Goal: Task Accomplishment & Management: Manage account settings

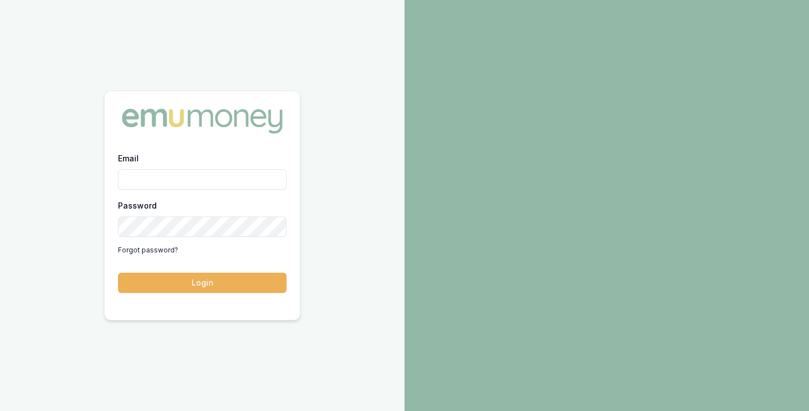
drag, startPoint x: 0, startPoint y: 0, endPoint x: 197, endPoint y: 186, distance: 271.0
click at [197, 186] on input "Email" at bounding box center [202, 179] width 169 height 20
click at [118, 272] on button "Login" at bounding box center [202, 282] width 169 height 20
type input "brad.hearns@emumoney.com.au"
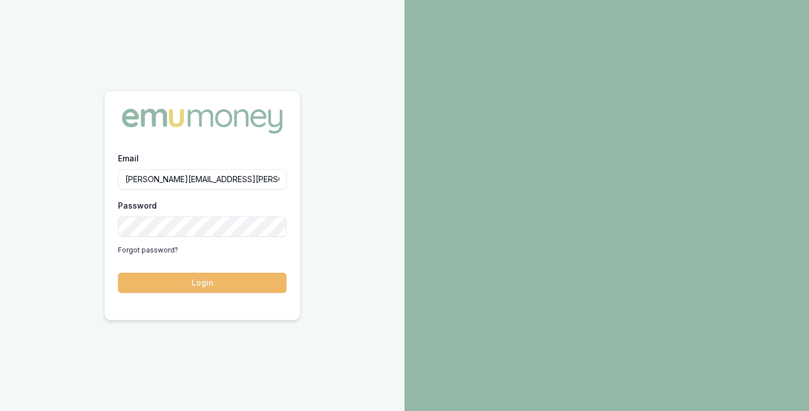
click at [201, 284] on button "Login" at bounding box center [202, 282] width 169 height 20
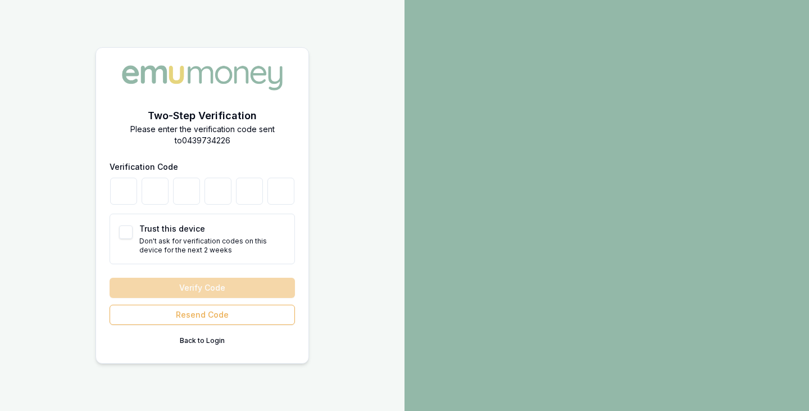
click at [123, 232] on button "Trust this device" at bounding box center [125, 231] width 13 height 13
checkbox input "true"
click at [127, 192] on input "number" at bounding box center [123, 191] width 27 height 27
type input "3"
type input "9"
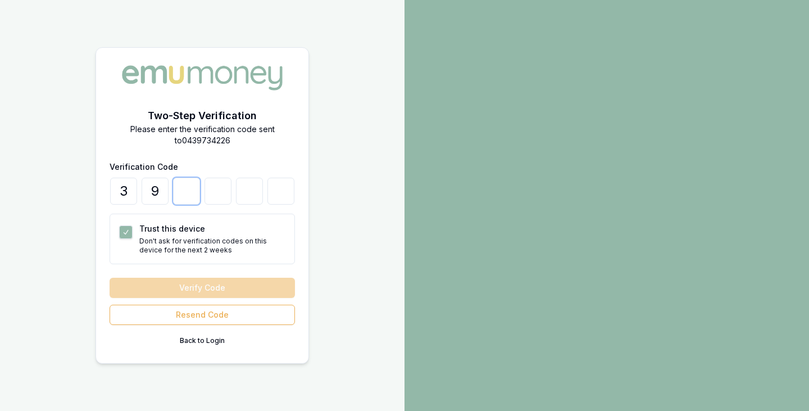
type input "1"
type input "2"
type input "3"
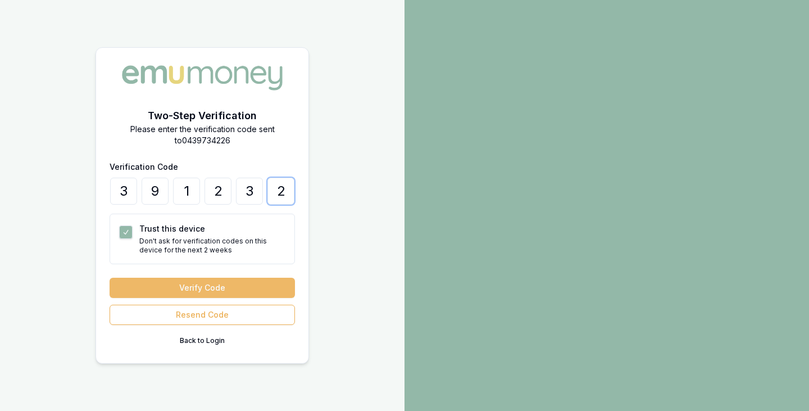
type input "2"
click at [194, 289] on button "Verify Code" at bounding box center [202, 287] width 185 height 20
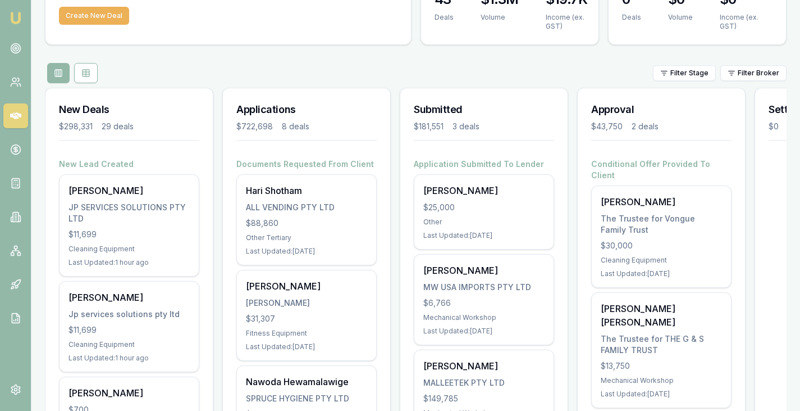
scroll to position [80, 0]
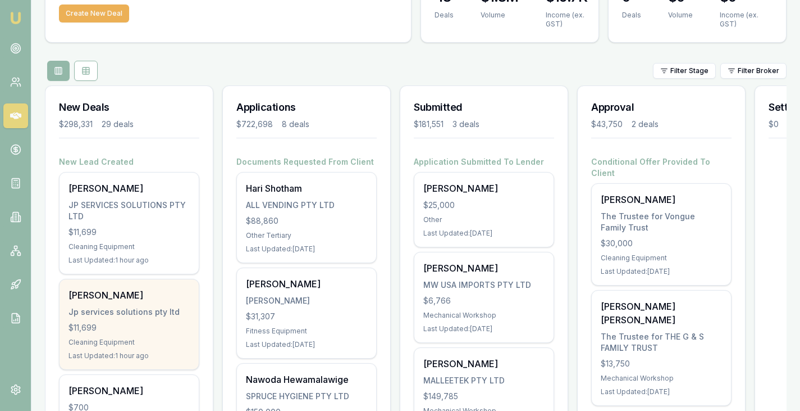
click at [130, 304] on div "Javier-denzel najm Jp services solutions pty ltd $11,699 Cleaning Equipment Las…" at bounding box center [129, 324] width 139 height 90
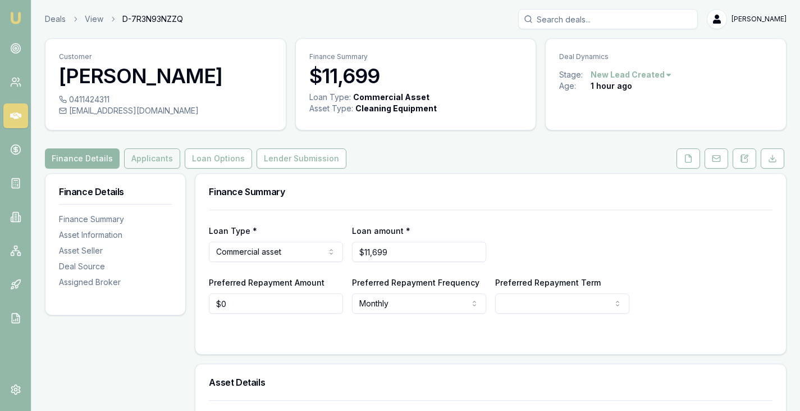
click at [152, 153] on button "Applicants" at bounding box center [152, 158] width 56 height 20
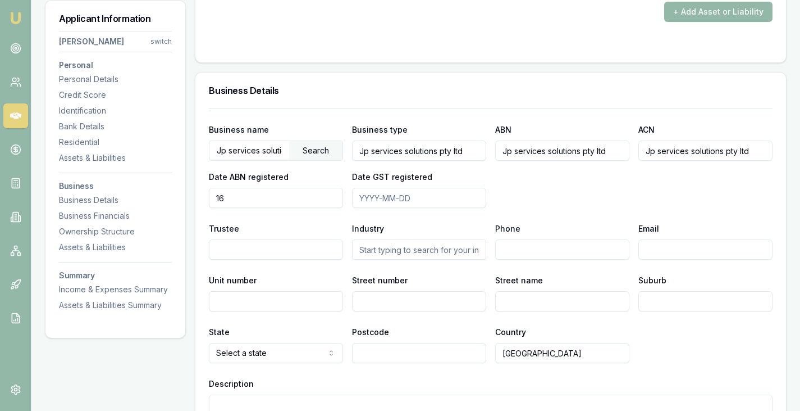
scroll to position [1285, 0]
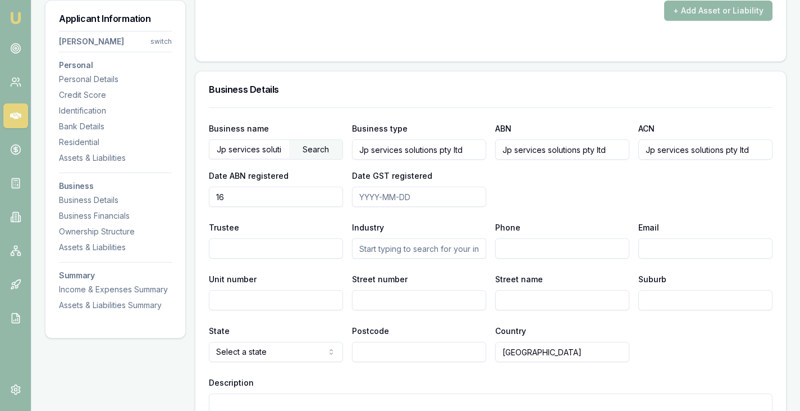
drag, startPoint x: 358, startPoint y: 152, endPoint x: 527, endPoint y: 161, distance: 169.4
click at [527, 161] on div "Business name Jp services solutions pty ltd Search Business type Jp services so…" at bounding box center [491, 163] width 564 height 85
click at [330, 94] on div "Business Details" at bounding box center [490, 89] width 591 height 36
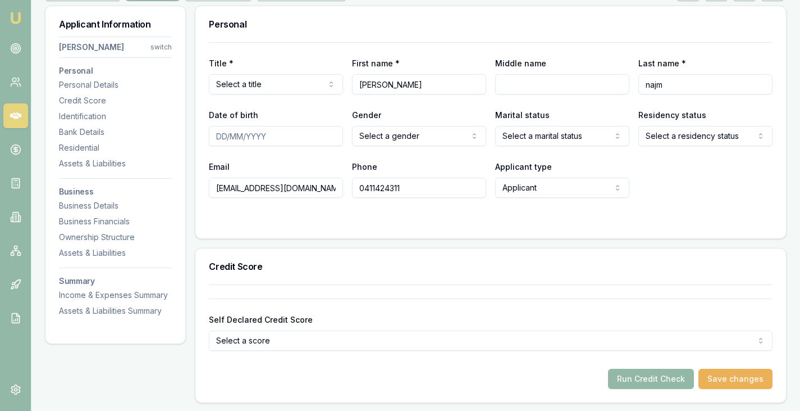
scroll to position [0, 0]
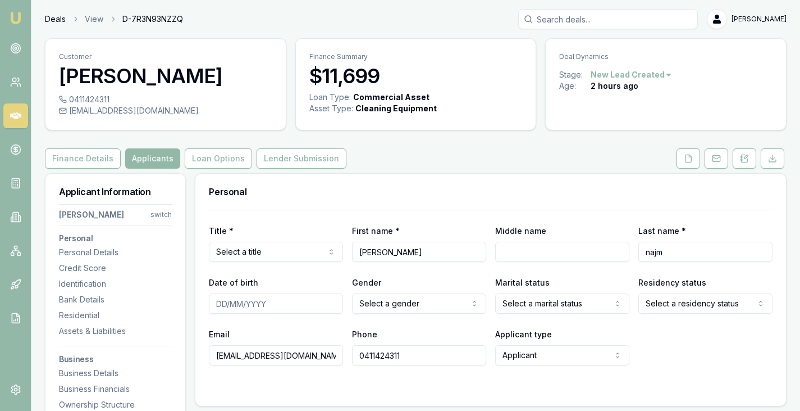
click at [63, 17] on link "Deals" at bounding box center [55, 18] width 21 height 11
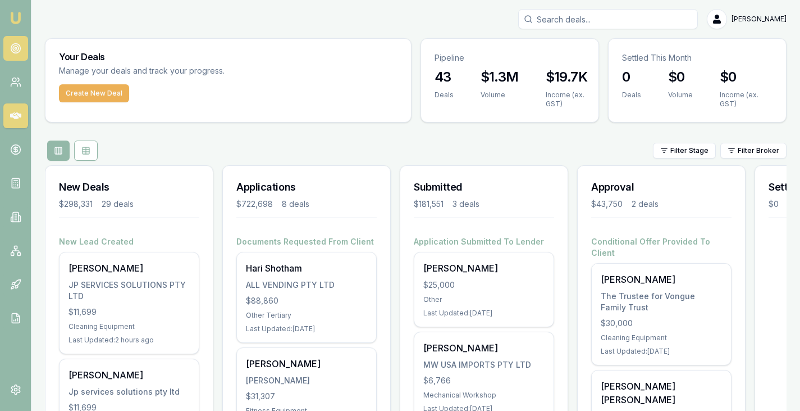
click at [16, 44] on circle at bounding box center [16, 49] width 10 height 10
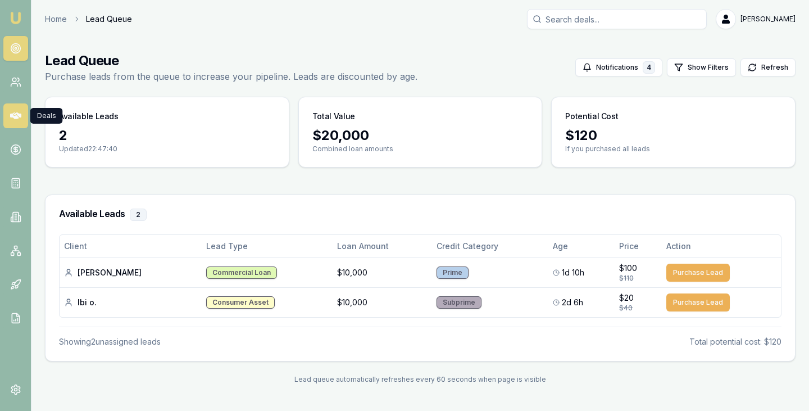
click at [13, 117] on icon at bounding box center [15, 115] width 11 height 7
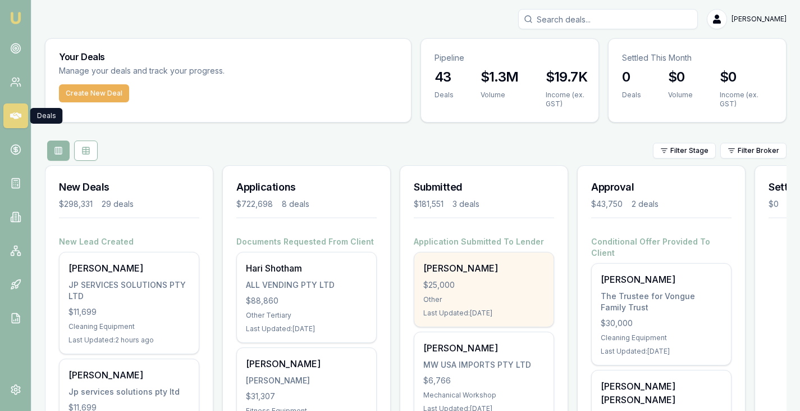
click at [464, 282] on div "$25,000" at bounding box center [484, 284] width 121 height 11
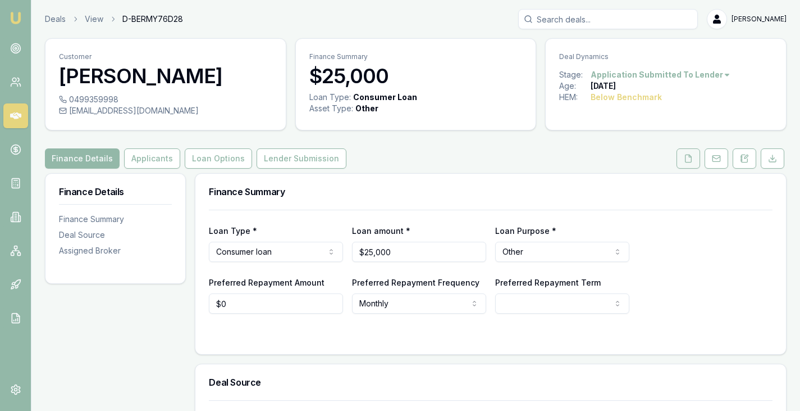
click at [697, 154] on button at bounding box center [689, 158] width 24 height 20
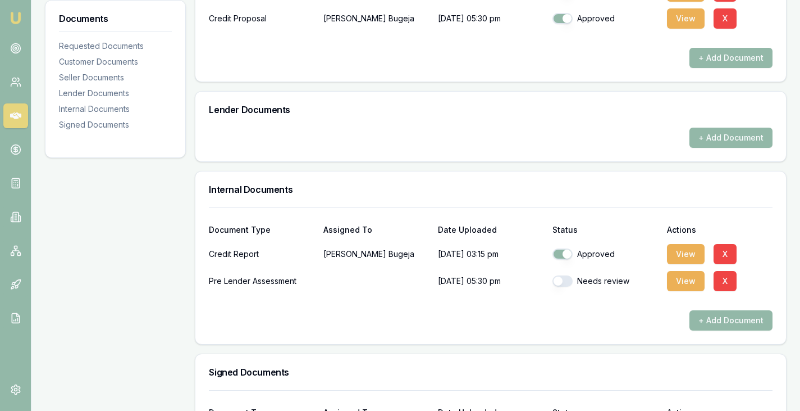
scroll to position [650, 0]
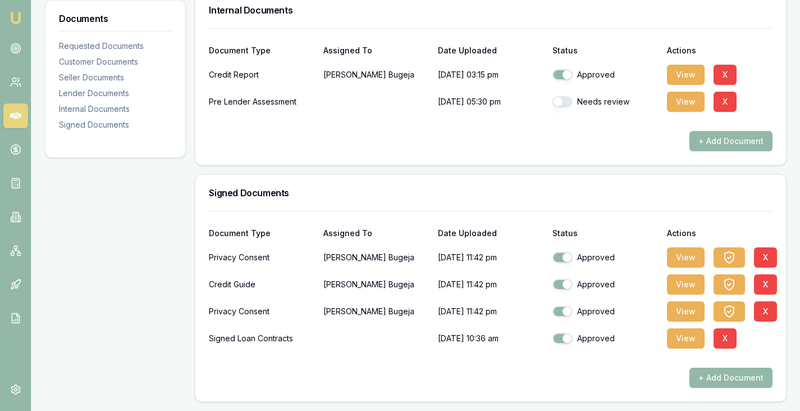
click at [563, 102] on button "button" at bounding box center [563, 101] width 20 height 11
checkbox input "true"
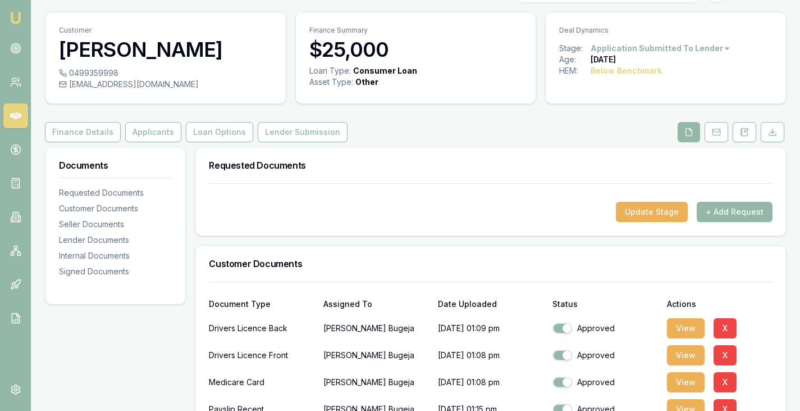
scroll to position [0, 0]
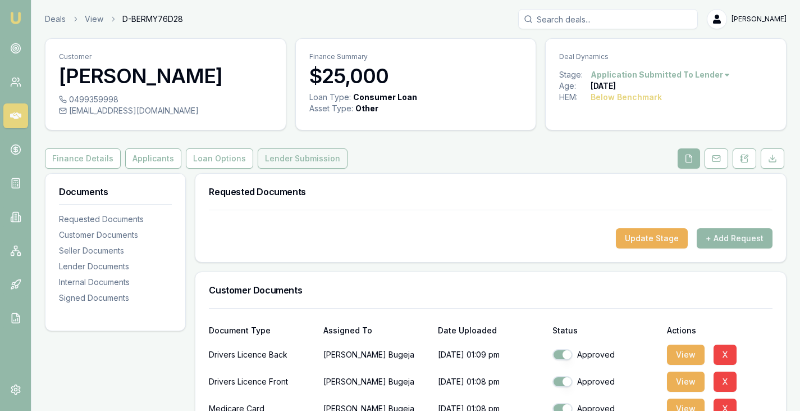
click at [293, 156] on button "Lender Submission" at bounding box center [303, 158] width 90 height 20
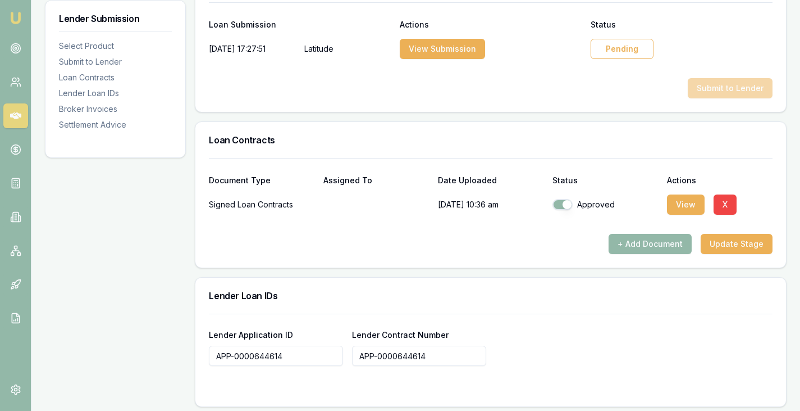
scroll to position [608, 0]
click at [620, 70] on div at bounding box center [491, 69] width 564 height 18
click at [623, 52] on div "Pending" at bounding box center [622, 48] width 63 height 20
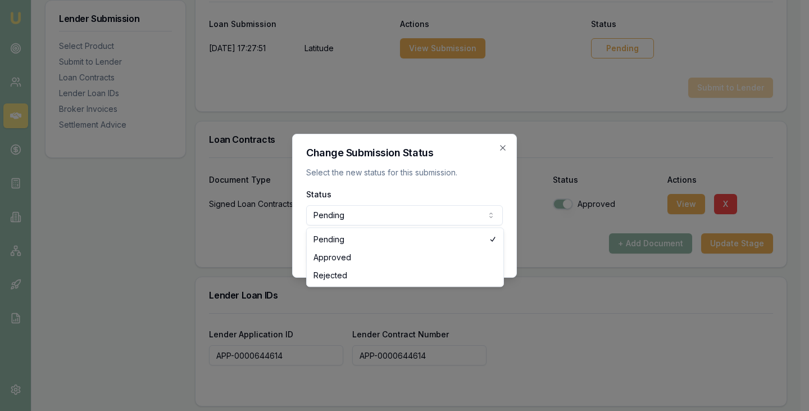
select select "APPROVED"
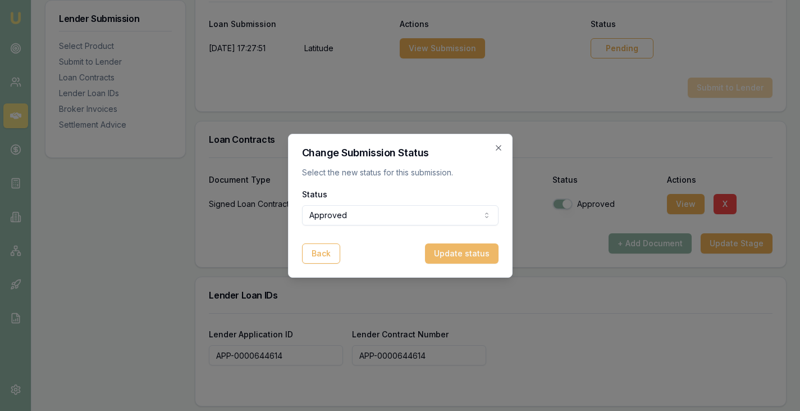
click at [455, 253] on button "Update status" at bounding box center [462, 253] width 74 height 20
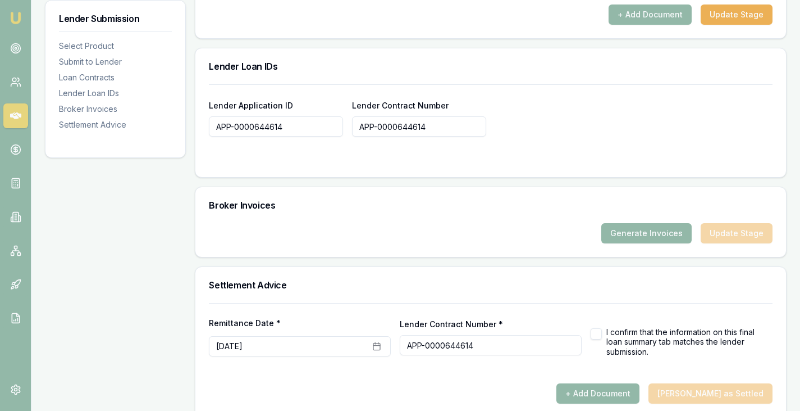
scroll to position [853, 0]
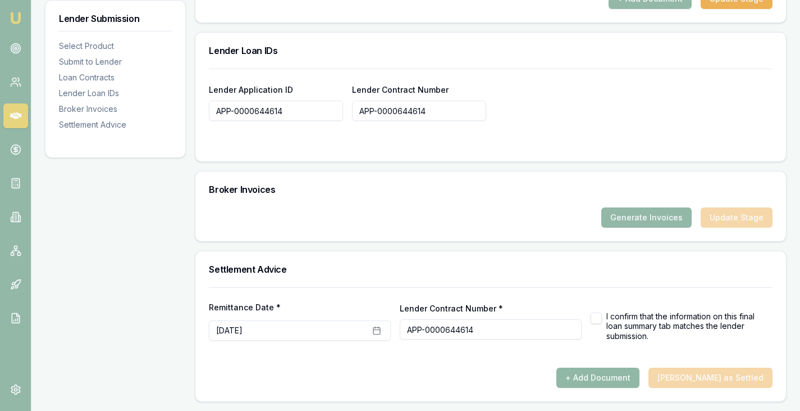
click at [606, 385] on button "+ Add Document" at bounding box center [598, 377] width 83 height 20
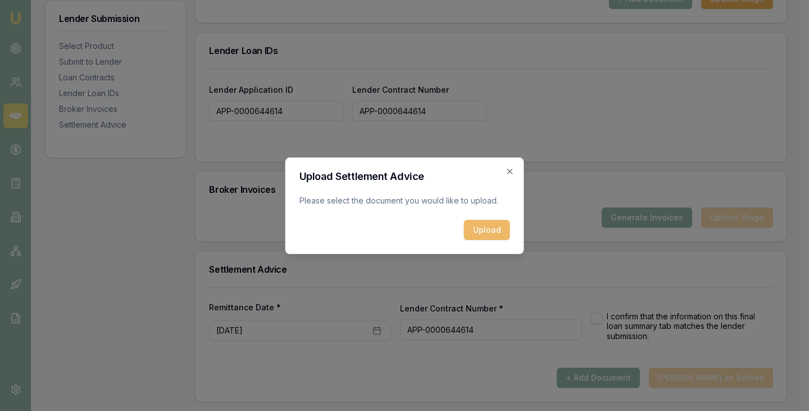
click at [490, 230] on button "Upload" at bounding box center [487, 230] width 46 height 20
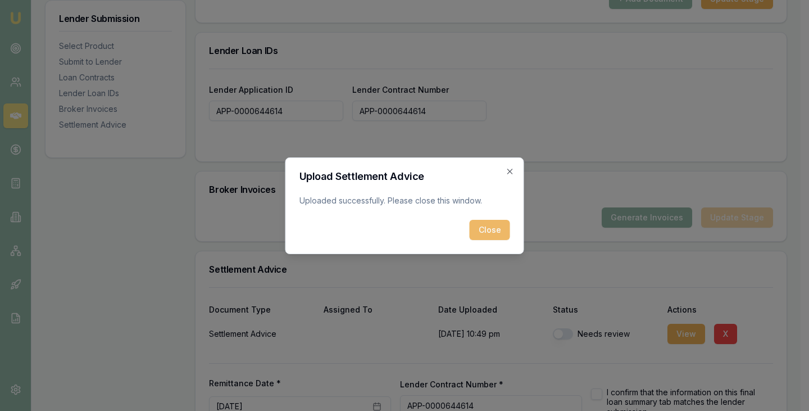
click at [479, 225] on button "Close" at bounding box center [490, 230] width 40 height 20
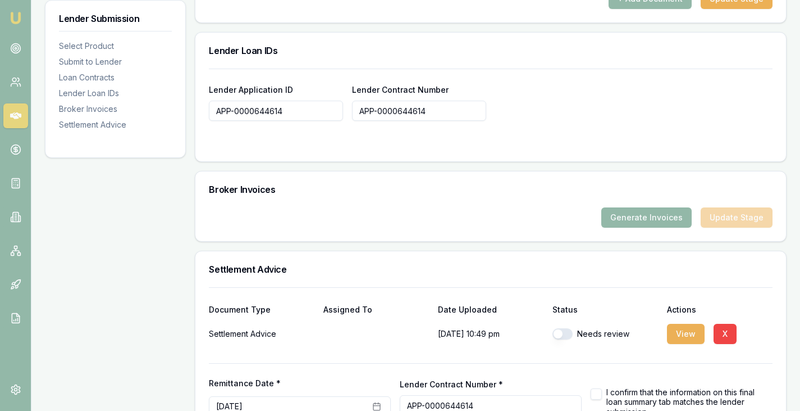
click at [565, 335] on button "button" at bounding box center [563, 333] width 20 height 11
checkbox input "true"
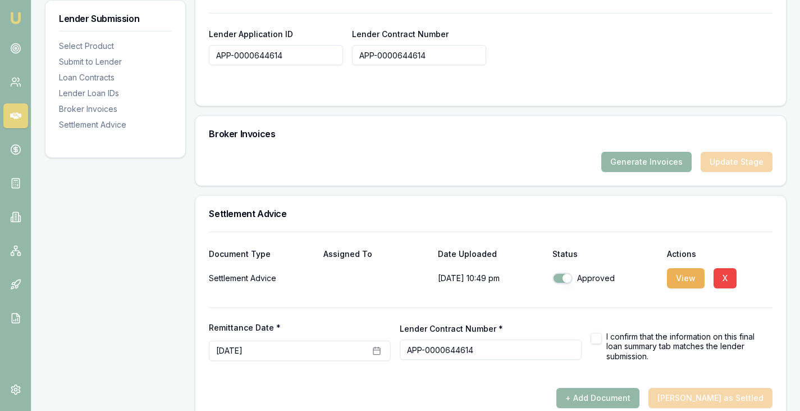
scroll to position [929, 0]
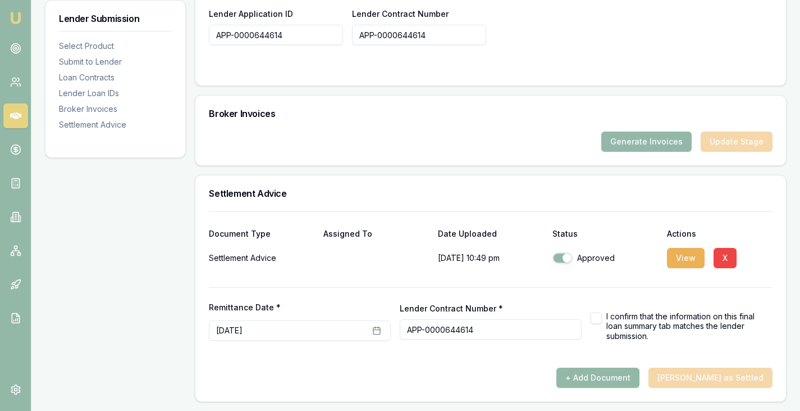
click at [597, 316] on button "button" at bounding box center [596, 317] width 11 height 11
checkbox input "true"
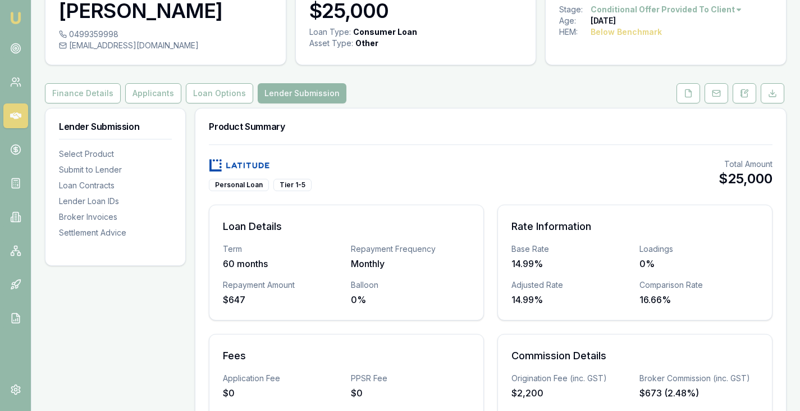
scroll to position [0, 0]
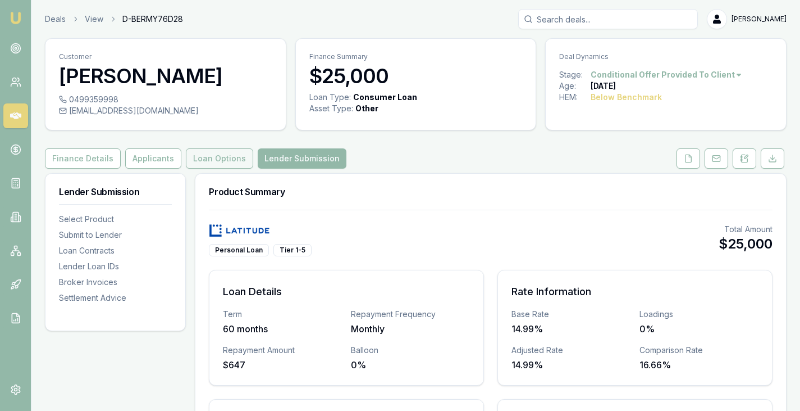
click at [217, 158] on button "Loan Options" at bounding box center [219, 158] width 67 height 20
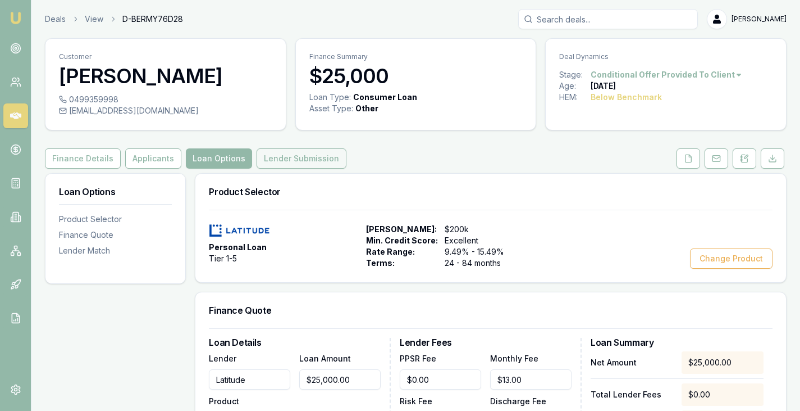
click at [308, 161] on button "Lender Submission" at bounding box center [302, 158] width 90 height 20
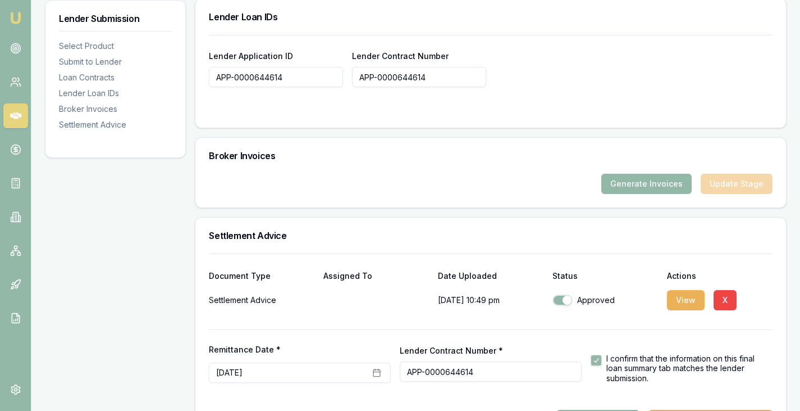
scroll to position [929, 0]
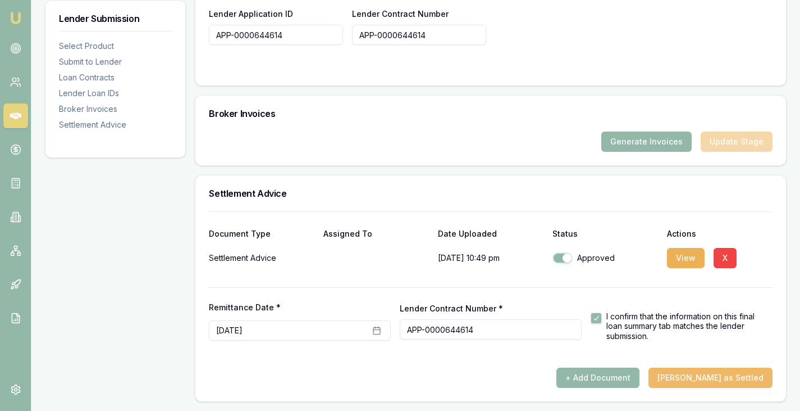
click at [722, 381] on button "Mark Deal as Settled" at bounding box center [711, 377] width 124 height 20
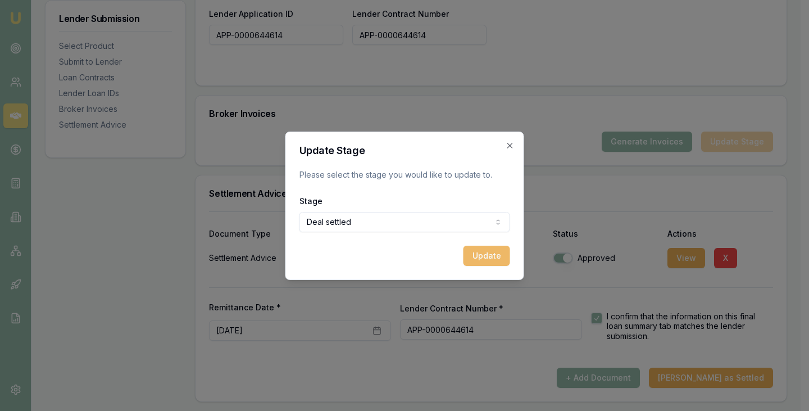
click at [494, 246] on button "Update" at bounding box center [486, 255] width 47 height 20
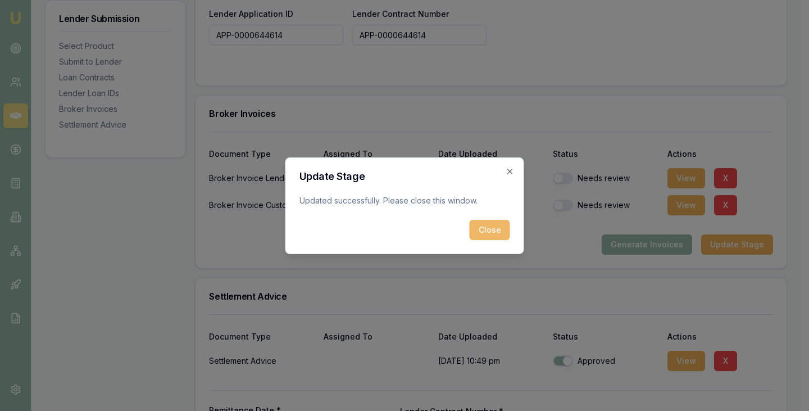
click at [485, 232] on button "Close" at bounding box center [490, 230] width 40 height 20
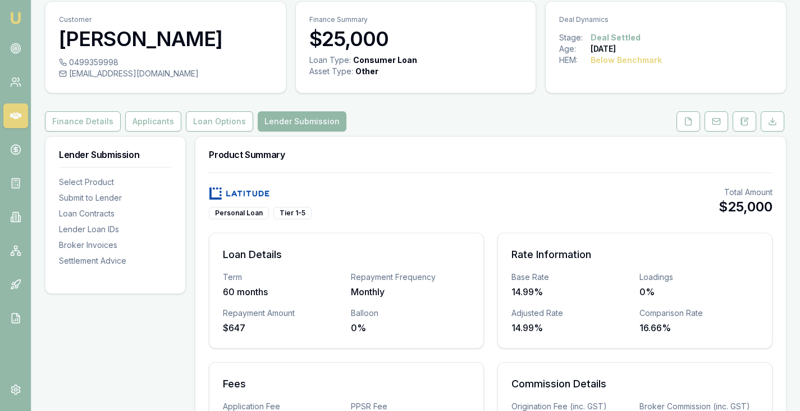
scroll to position [0, 0]
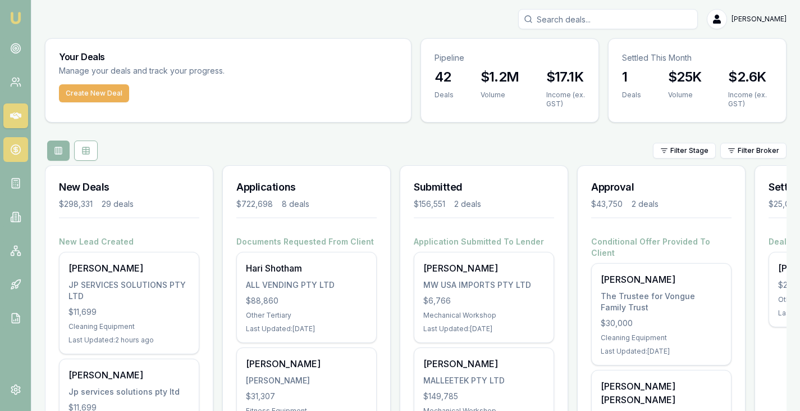
click at [12, 156] on link at bounding box center [15, 149] width 25 height 25
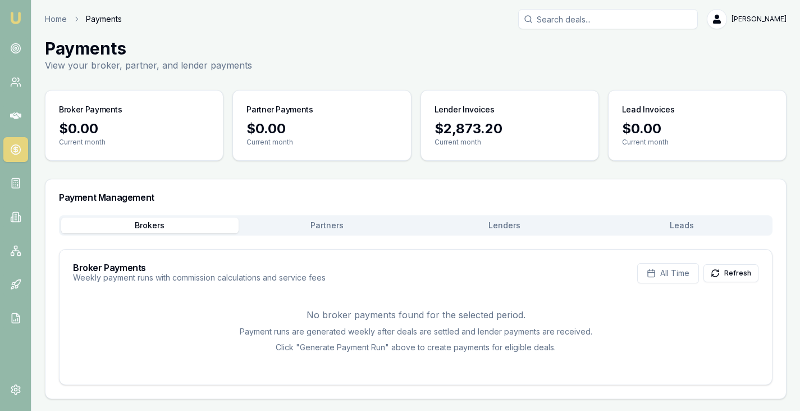
click at [507, 224] on button "Lenders" at bounding box center [505, 225] width 178 height 16
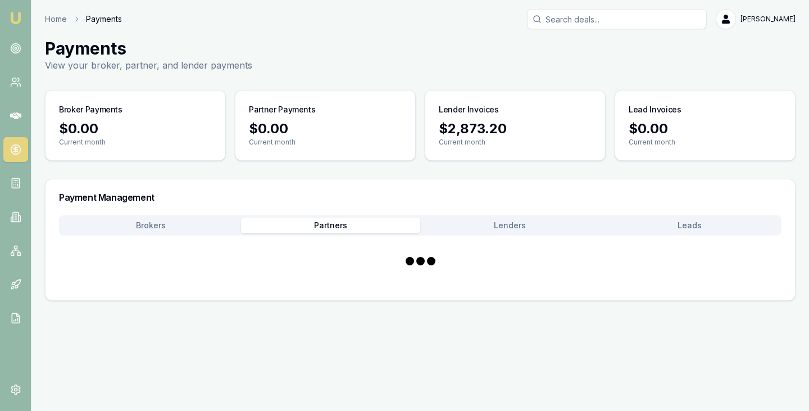
click at [326, 224] on button "Partners" at bounding box center [331, 225] width 180 height 16
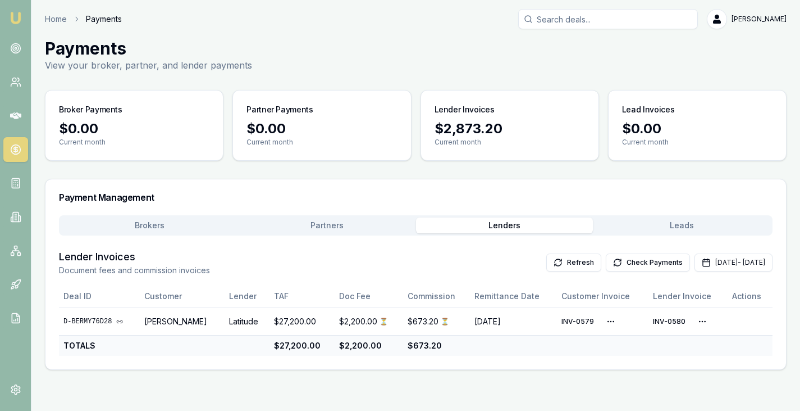
click at [522, 221] on button "Lenders" at bounding box center [505, 225] width 178 height 16
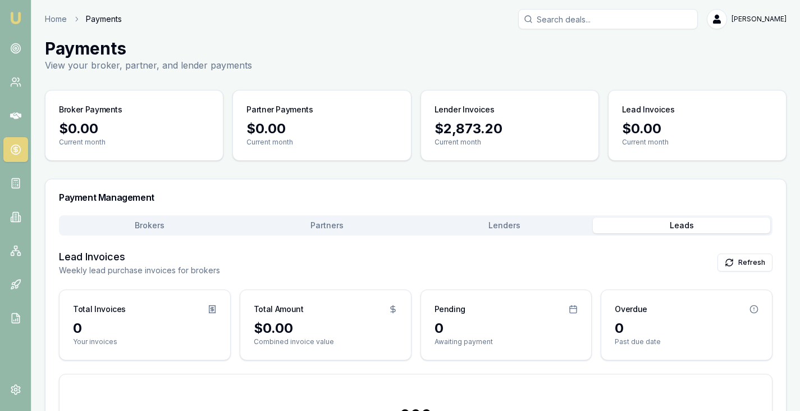
click at [685, 226] on button "Leads" at bounding box center [682, 225] width 178 height 16
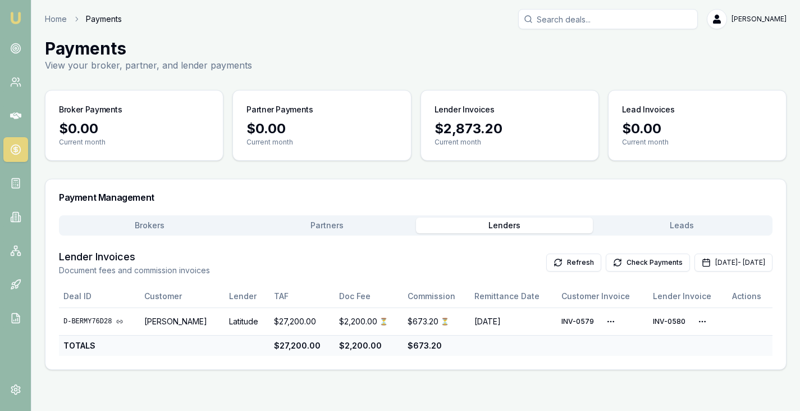
click at [493, 226] on button "Lenders" at bounding box center [505, 225] width 178 height 16
click at [615, 261] on button "Check Payments" at bounding box center [657, 262] width 84 height 18
click at [548, 179] on div "Payment Management" at bounding box center [420, 197] width 749 height 36
click at [529, 176] on main "Payments View your broker, partner, and lender payments Broker Payments $0.00 C…" at bounding box center [419, 203] width 777 height 331
